Goal: Information Seeking & Learning: Learn about a topic

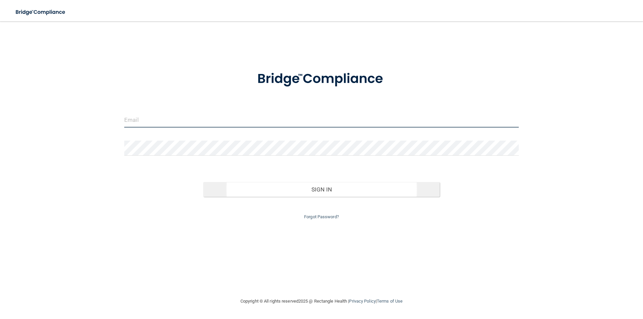
type input "[EMAIL_ADDRESS][DOMAIN_NAME]"
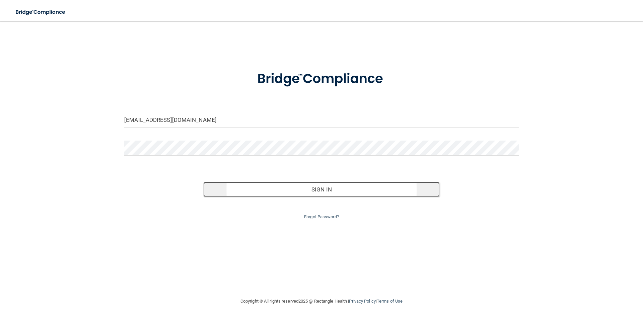
click at [343, 195] on button "Sign In" at bounding box center [321, 189] width 237 height 15
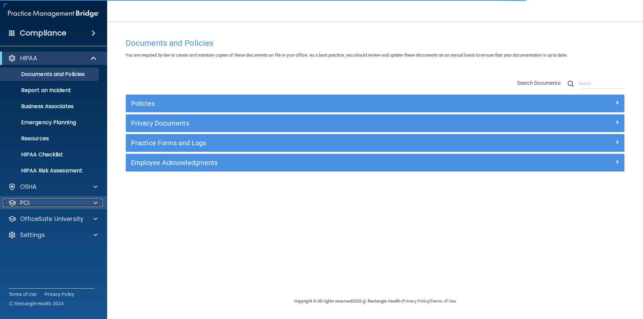
click at [20, 202] on p "PCI" at bounding box center [24, 203] width 9 height 8
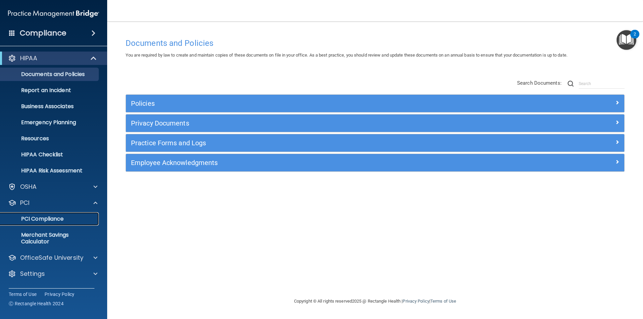
click at [57, 221] on p "PCI Compliance" at bounding box center [49, 219] width 91 height 7
click at [632, 39] on img "Open Resource Center, 2 new notifications" at bounding box center [627, 40] width 20 height 20
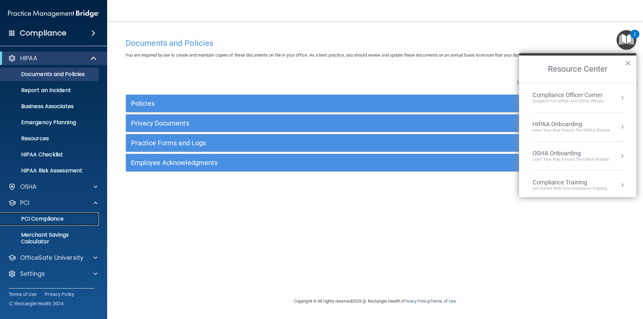
click at [39, 220] on p "PCI Compliance" at bounding box center [49, 219] width 91 height 7
click at [49, 259] on p "OfficeSafe University" at bounding box center [51, 258] width 63 height 8
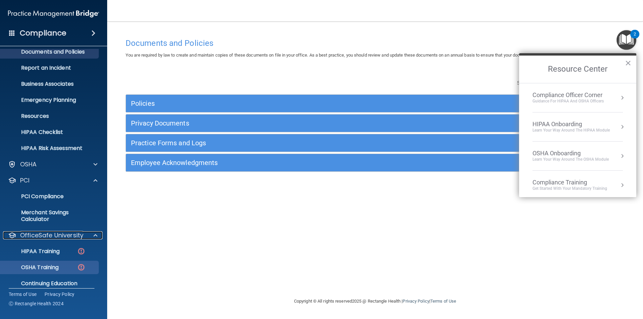
scroll to position [34, 0]
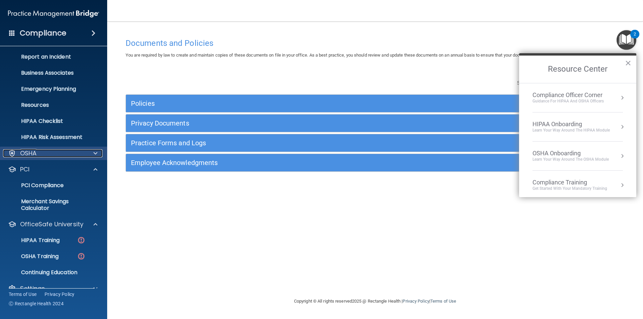
click at [54, 154] on div "OSHA" at bounding box center [44, 153] width 83 height 8
